Goal: Navigation & Orientation: Find specific page/section

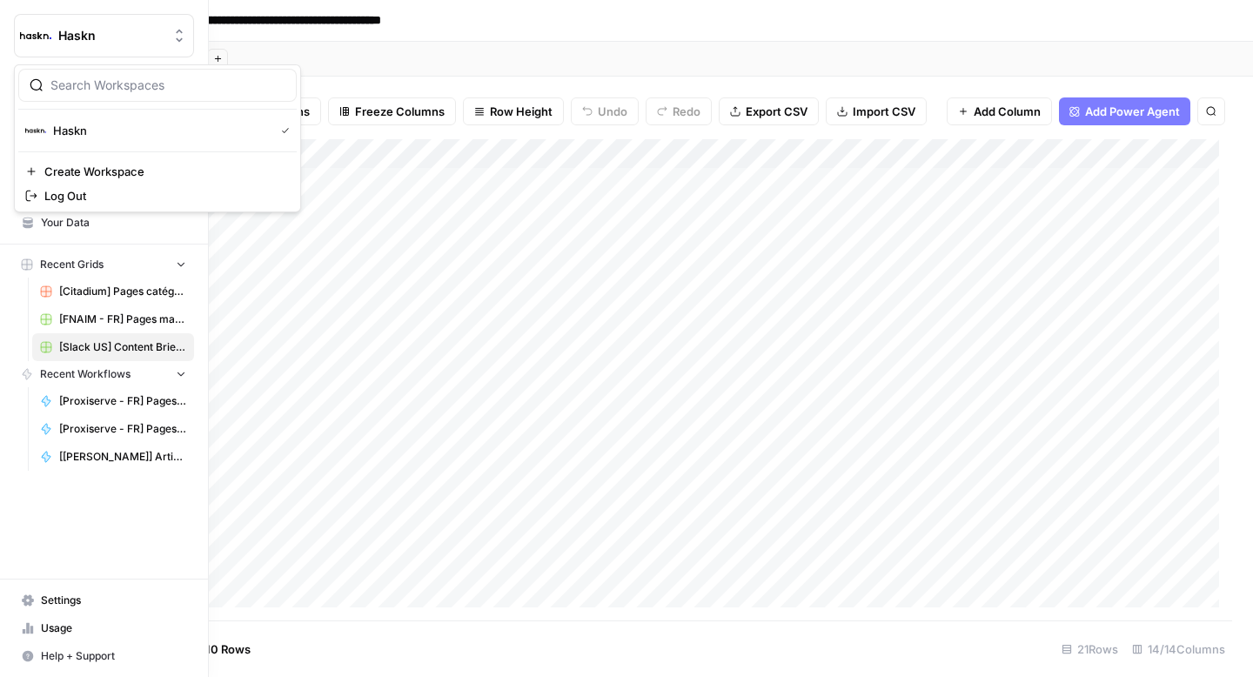
click at [23, 41] on img "Workspace: Haskn" at bounding box center [35, 35] width 31 height 31
click at [42, 135] on img "button" at bounding box center [35, 130] width 21 height 21
